Goal: Information Seeking & Learning: Learn about a topic

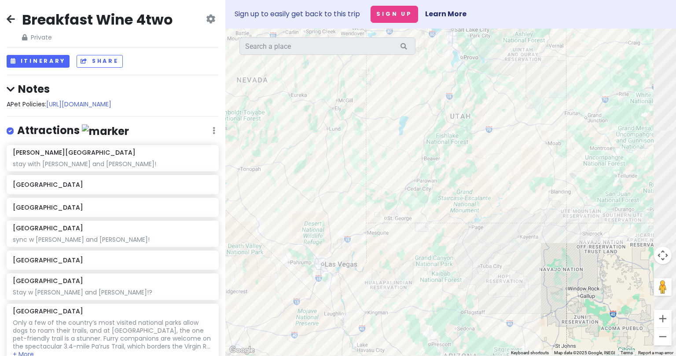
drag, startPoint x: 482, startPoint y: 212, endPoint x: 332, endPoint y: 172, distance: 155.5
click at [330, 172] on div at bounding box center [450, 193] width 451 height 328
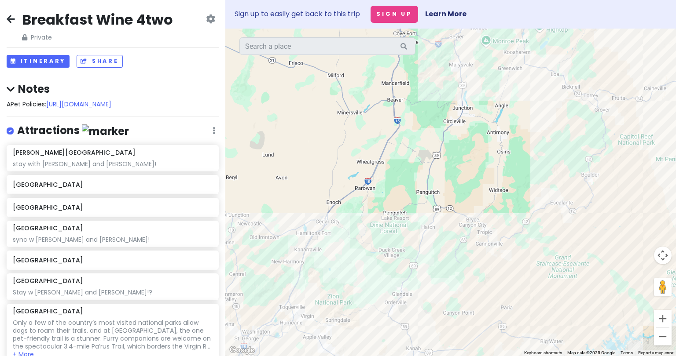
drag, startPoint x: 480, startPoint y: 291, endPoint x: 487, endPoint y: 175, distance: 116.9
click at [330, 175] on div at bounding box center [450, 193] width 451 height 328
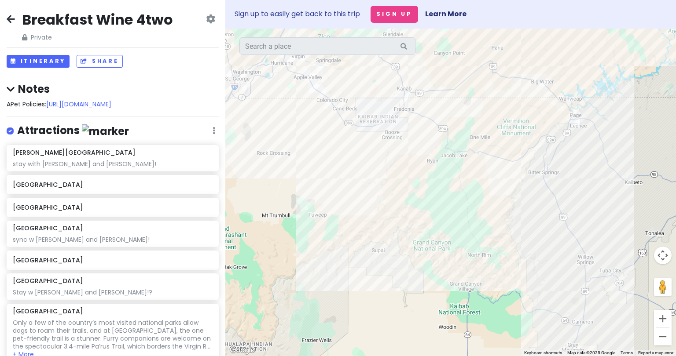
drag, startPoint x: 461, startPoint y: 300, endPoint x: 422, endPoint y: 142, distance: 163.2
click at [330, 142] on div at bounding box center [450, 193] width 451 height 328
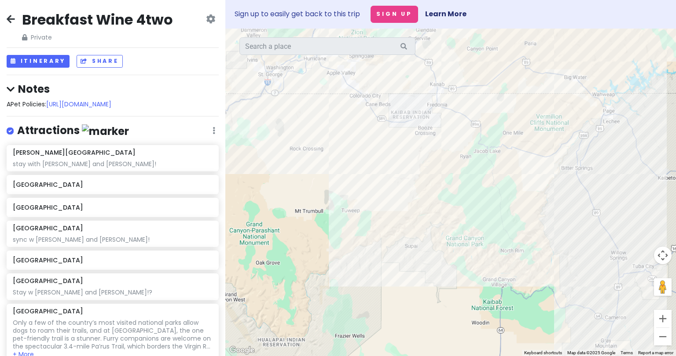
drag, startPoint x: 495, startPoint y: 121, endPoint x: 504, endPoint y: 195, distance: 74.4
click at [330, 195] on div at bounding box center [450, 193] width 451 height 328
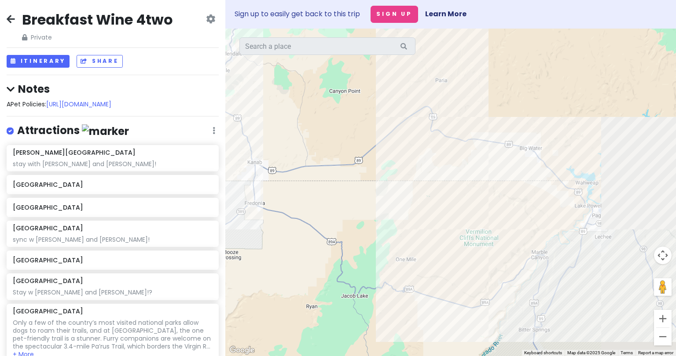
drag, startPoint x: 503, startPoint y: 139, endPoint x: 319, endPoint y: 117, distance: 184.7
click at [319, 117] on div at bounding box center [450, 193] width 451 height 328
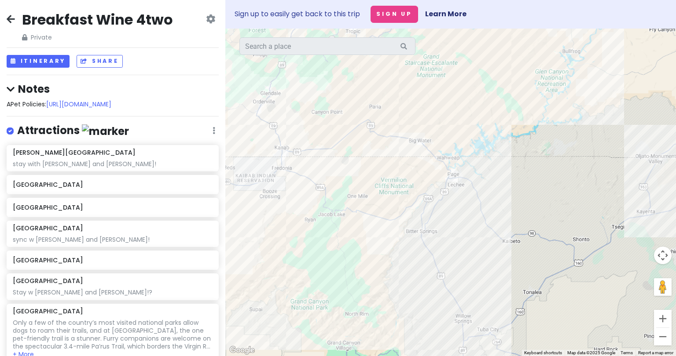
drag, startPoint x: 304, startPoint y: 132, endPoint x: 397, endPoint y: 133, distance: 93.3
click at [330, 133] on div at bounding box center [450, 193] width 451 height 328
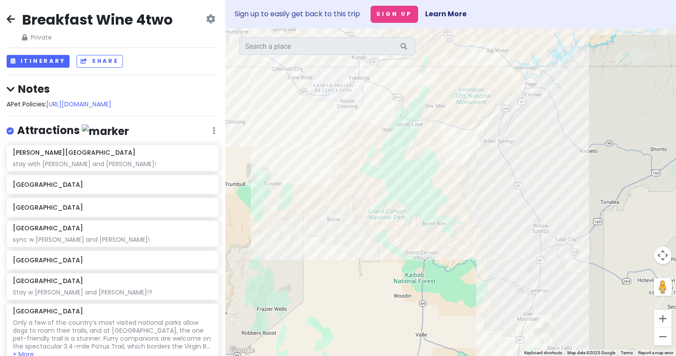
drag, startPoint x: 431, startPoint y: 289, endPoint x: 430, endPoint y: 195, distance: 93.7
click at [330, 195] on div at bounding box center [450, 193] width 451 height 328
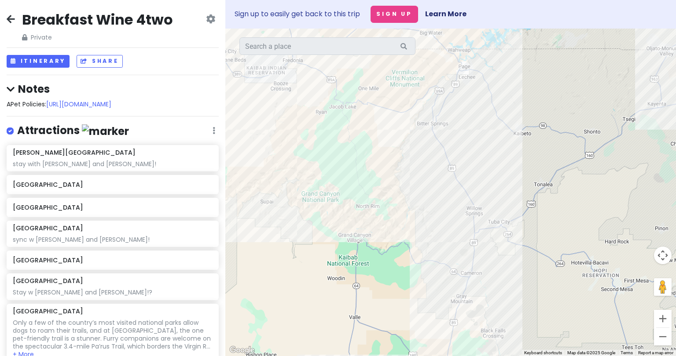
drag, startPoint x: 579, startPoint y: 114, endPoint x: 584, endPoint y: 259, distance: 145.8
click at [330, 259] on div at bounding box center [450, 193] width 451 height 328
drag, startPoint x: 481, startPoint y: 100, endPoint x: 481, endPoint y: 177, distance: 77.0
click at [330, 177] on div at bounding box center [450, 193] width 451 height 328
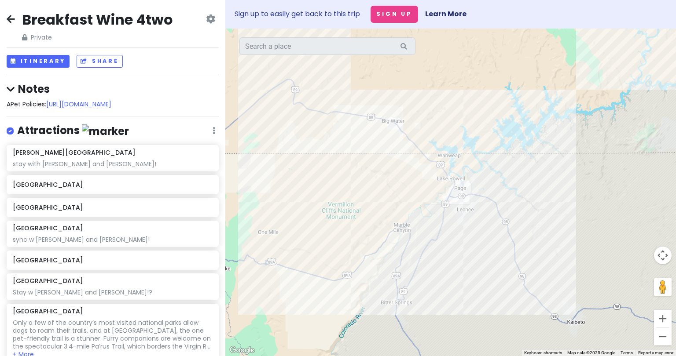
click at [330, 167] on div at bounding box center [450, 193] width 451 height 328
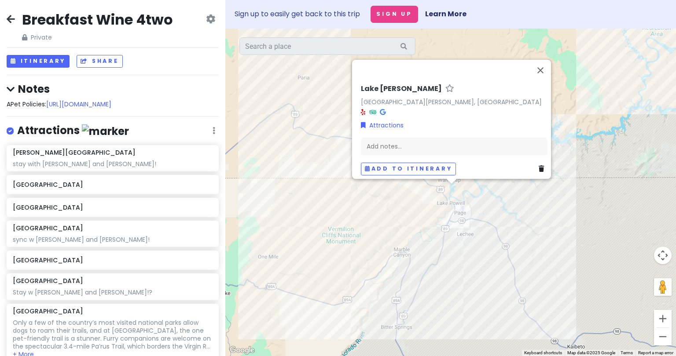
click at [330, 214] on div "[GEOGRAPHIC_DATA][PERSON_NAME][PERSON_NAME], [GEOGRAPHIC_DATA] Attractions Add …" at bounding box center [450, 193] width 451 height 328
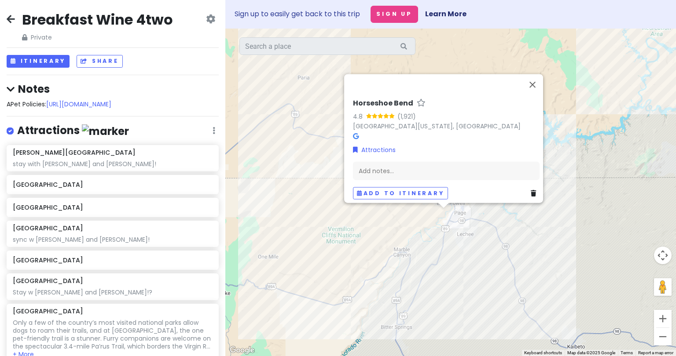
click at [330, 227] on div "Horseshoe Bend 4.8 (1,921) [GEOGRAPHIC_DATA][US_STATE], [GEOGRAPHIC_DATA] Attra…" at bounding box center [450, 193] width 451 height 328
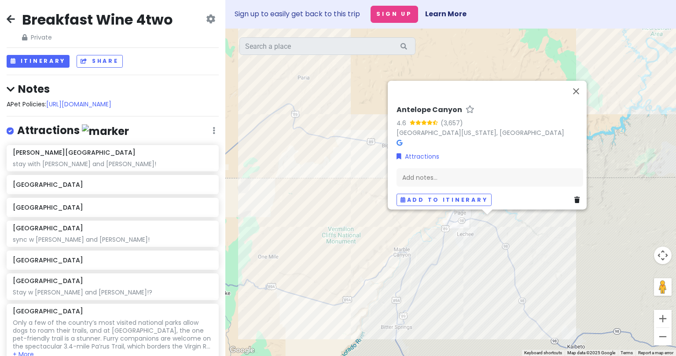
click at [330, 219] on div "Antelope Canyon 4.6 (3,657) [GEOGRAPHIC_DATA][US_STATE], [GEOGRAPHIC_DATA] Attr…" at bounding box center [450, 193] width 451 height 328
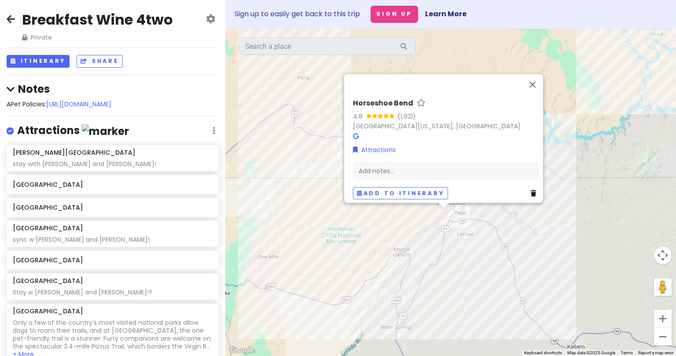
click at [330, 226] on div "Horseshoe Bend 4.8 (1,921) [GEOGRAPHIC_DATA][US_STATE], [GEOGRAPHIC_DATA] Attra…" at bounding box center [450, 193] width 451 height 328
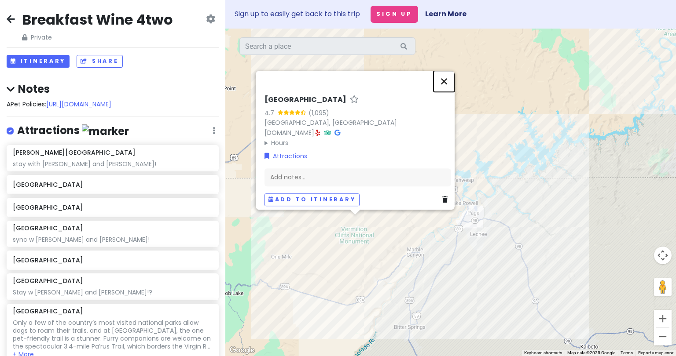
click at [330, 78] on button "Close" at bounding box center [443, 81] width 21 height 21
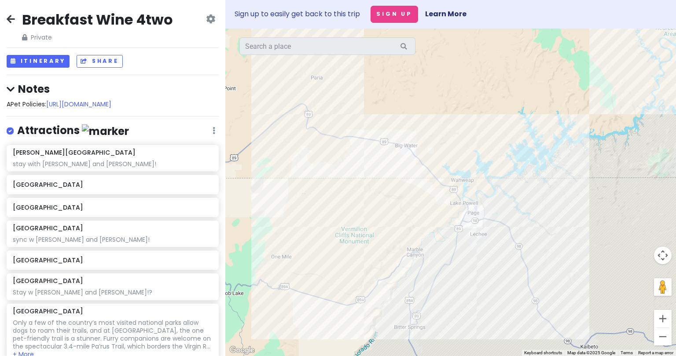
click at [328, 181] on div at bounding box center [450, 193] width 451 height 328
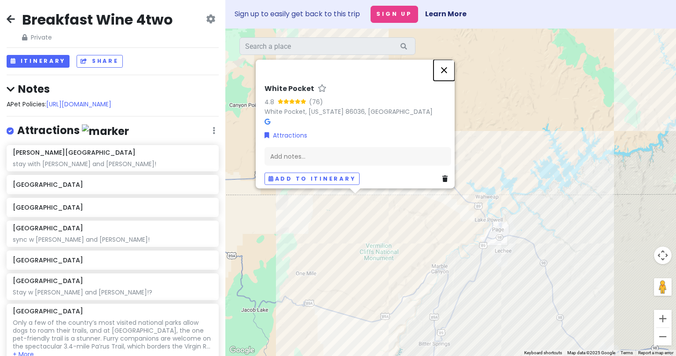
click at [330, 62] on button "Close" at bounding box center [443, 69] width 21 height 21
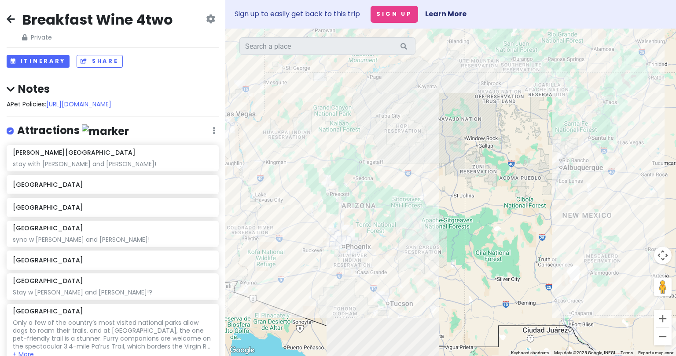
drag, startPoint x: 448, startPoint y: 196, endPoint x: 444, endPoint y: 146, distance: 50.3
click at [330, 146] on div at bounding box center [450, 193] width 451 height 328
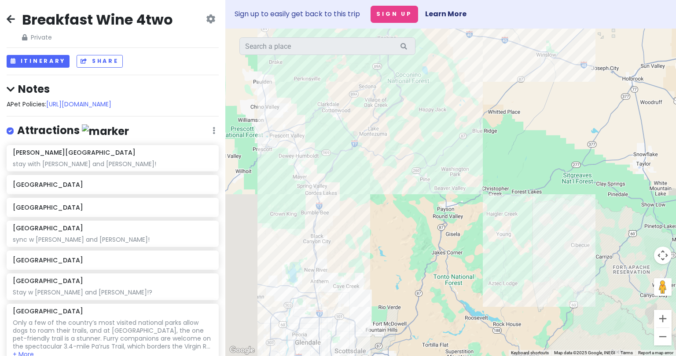
drag, startPoint x: 421, startPoint y: 218, endPoint x: 476, endPoint y: 149, distance: 88.6
click at [330, 149] on div at bounding box center [450, 193] width 451 height 328
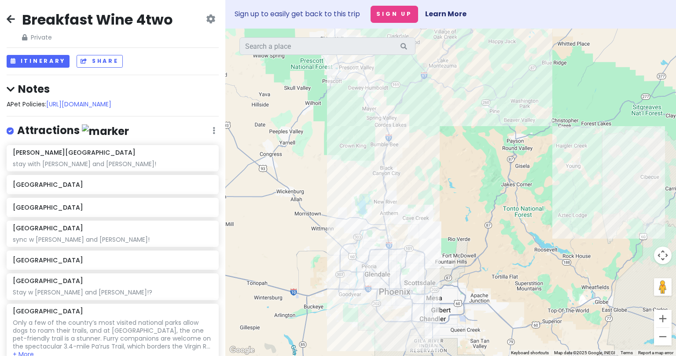
click at [330, 235] on div at bounding box center [450, 193] width 451 height 328
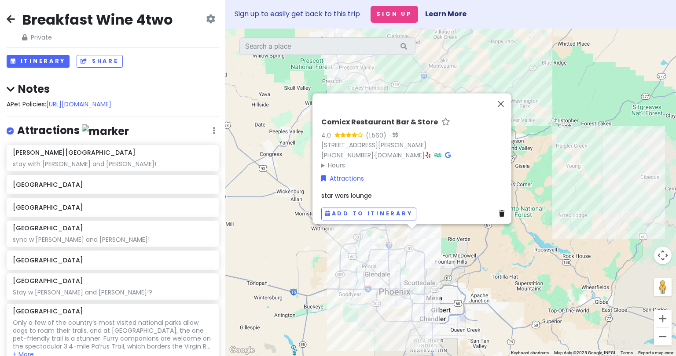
click at [315, 256] on div "Comicx Restaurant Bar & Store 4.0 (1,560) · [STREET_ADDRESS][PERSON_NAME] [PHON…" at bounding box center [450, 193] width 451 height 328
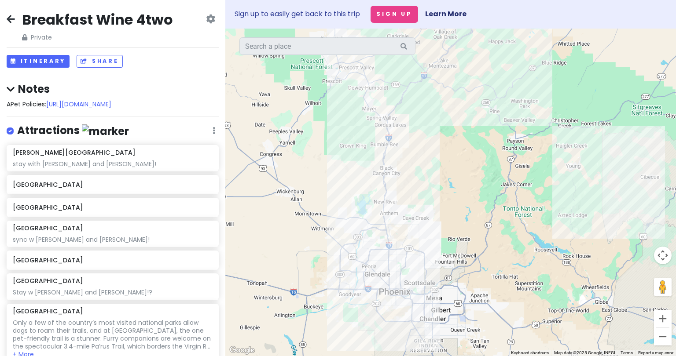
click at [330, 180] on div at bounding box center [450, 193] width 451 height 328
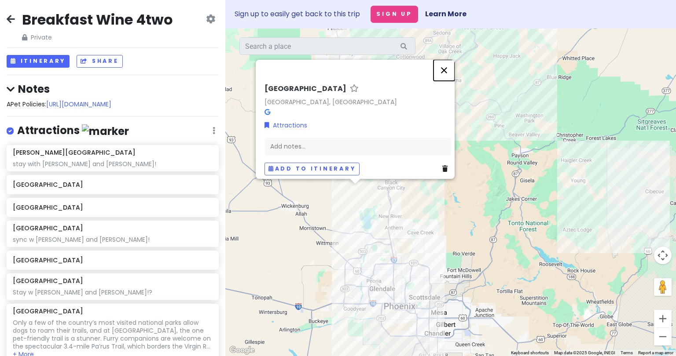
click at [330, 60] on button "Close" at bounding box center [443, 70] width 21 height 21
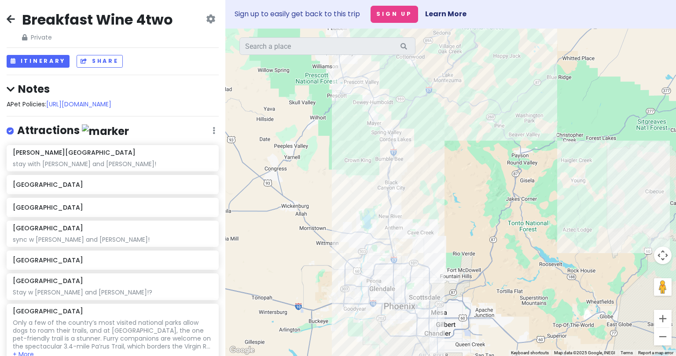
click at [330, 75] on div at bounding box center [450, 193] width 451 height 328
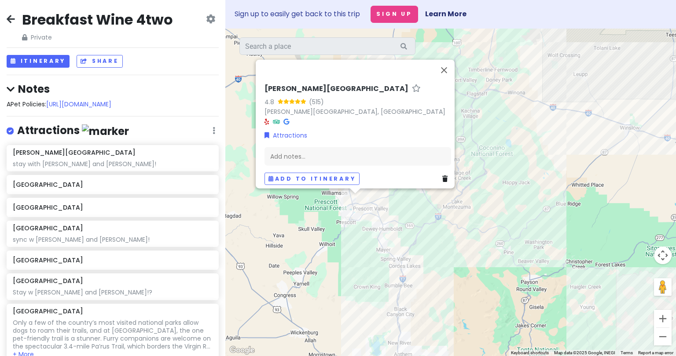
click at [330, 246] on div "[PERSON_NAME] Lake 4.8 (515) [PERSON_NAME][GEOGRAPHIC_DATA], [GEOGRAPHIC_DATA] …" at bounding box center [450, 193] width 451 height 328
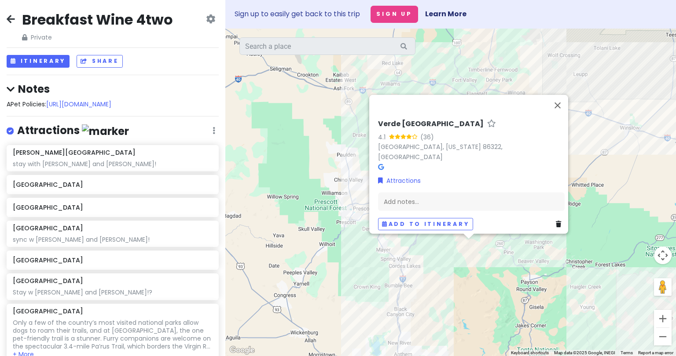
click at [330, 263] on div "Verde Hot Springs 4.1 (36) [GEOGRAPHIC_DATA], [US_STATE] 86322, [GEOGRAPHIC_DAT…" at bounding box center [450, 193] width 451 height 328
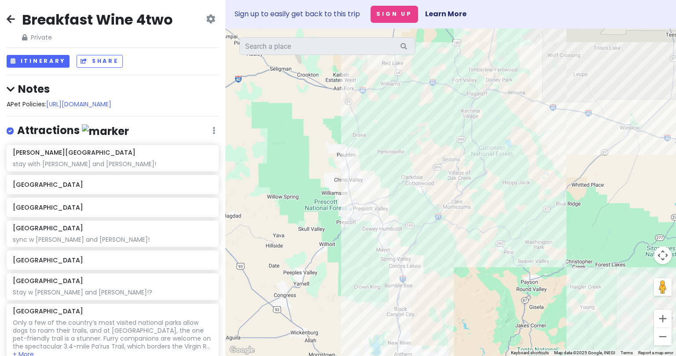
click at [330, 209] on div at bounding box center [450, 193] width 451 height 328
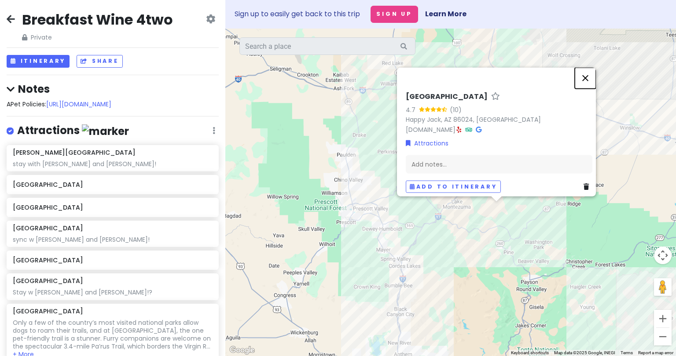
click at [330, 72] on button "Close" at bounding box center [585, 77] width 21 height 21
